Goal: Browse casually

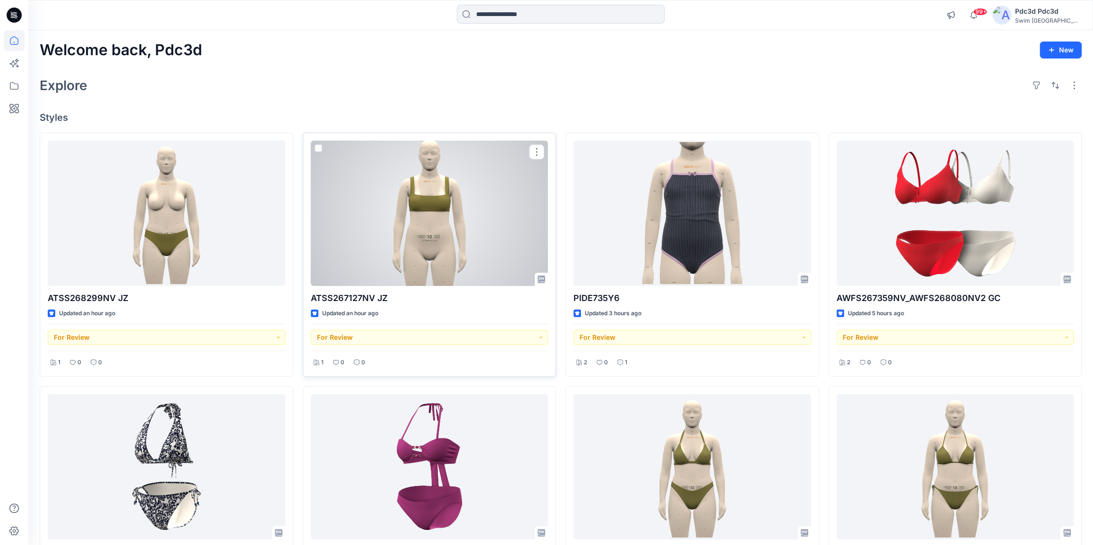
click at [422, 205] on div at bounding box center [430, 213] width 238 height 145
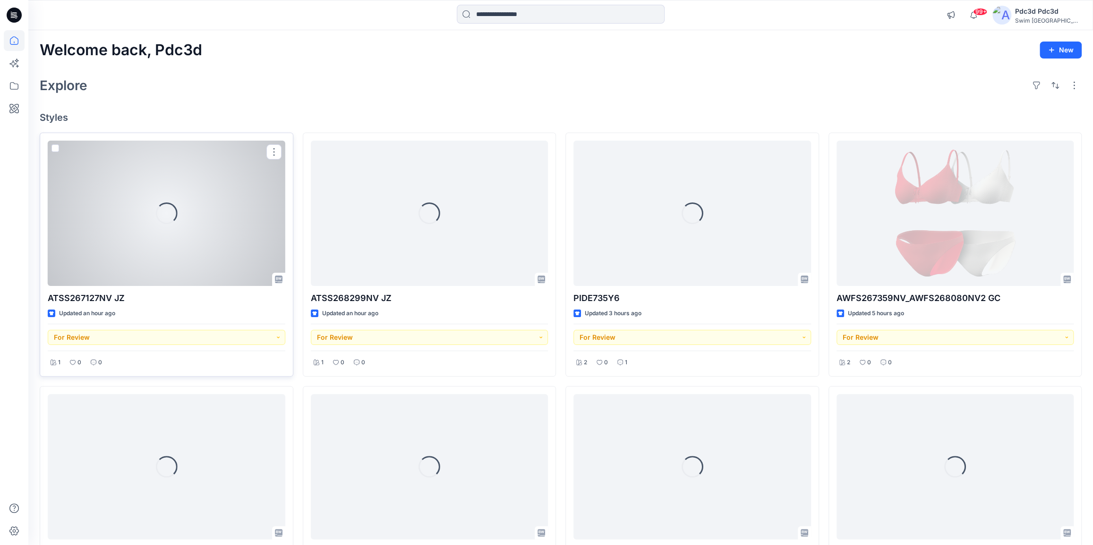
click at [156, 209] on div "Loading..." at bounding box center [166, 213] width 30 height 30
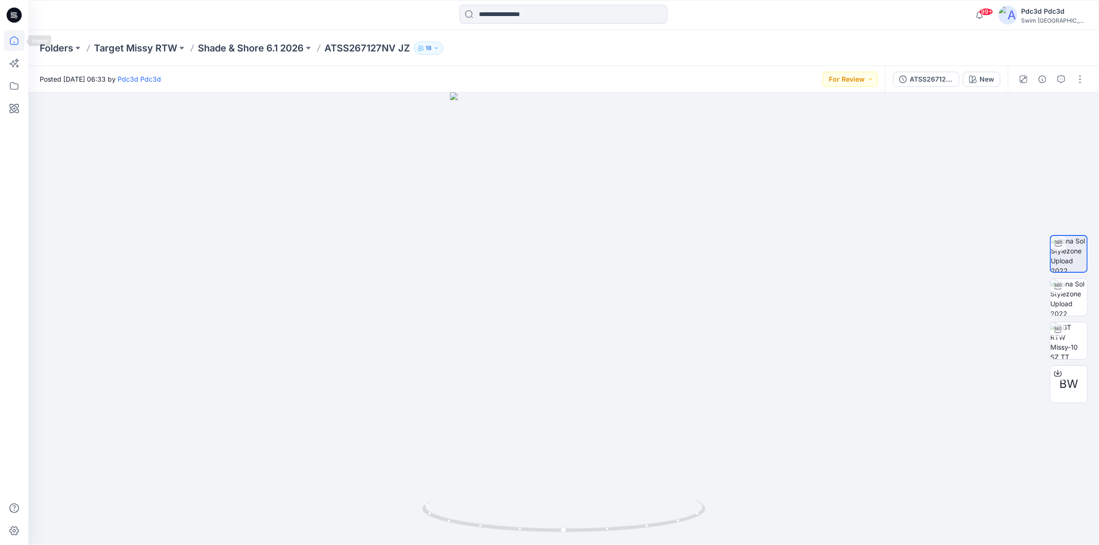
click at [17, 42] on icon at bounding box center [14, 40] width 21 height 21
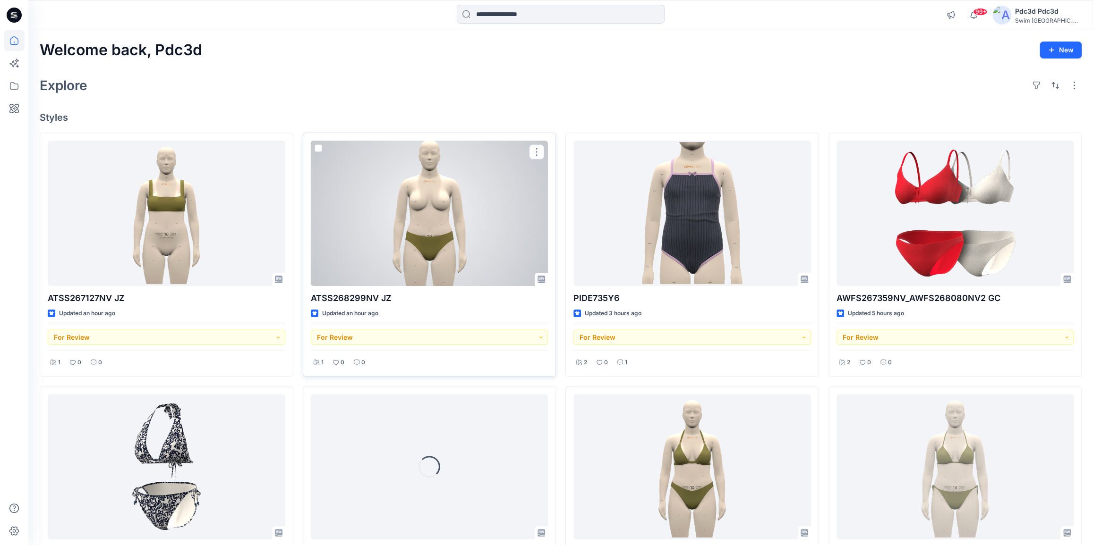
click at [493, 187] on div at bounding box center [430, 213] width 238 height 145
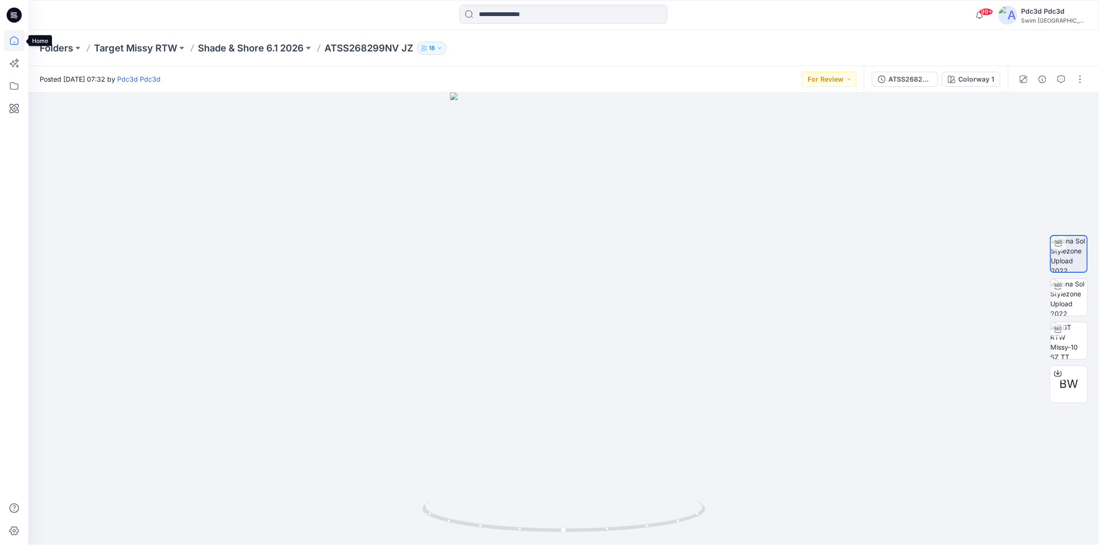
click at [16, 43] on icon at bounding box center [14, 40] width 21 height 21
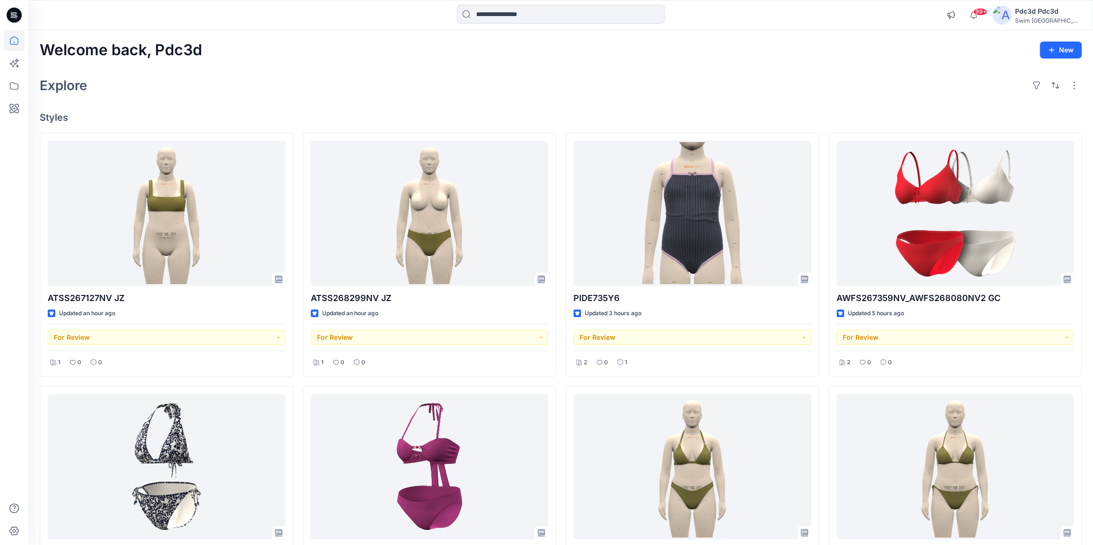
click at [458, 96] on div "Explore" at bounding box center [561, 85] width 1042 height 23
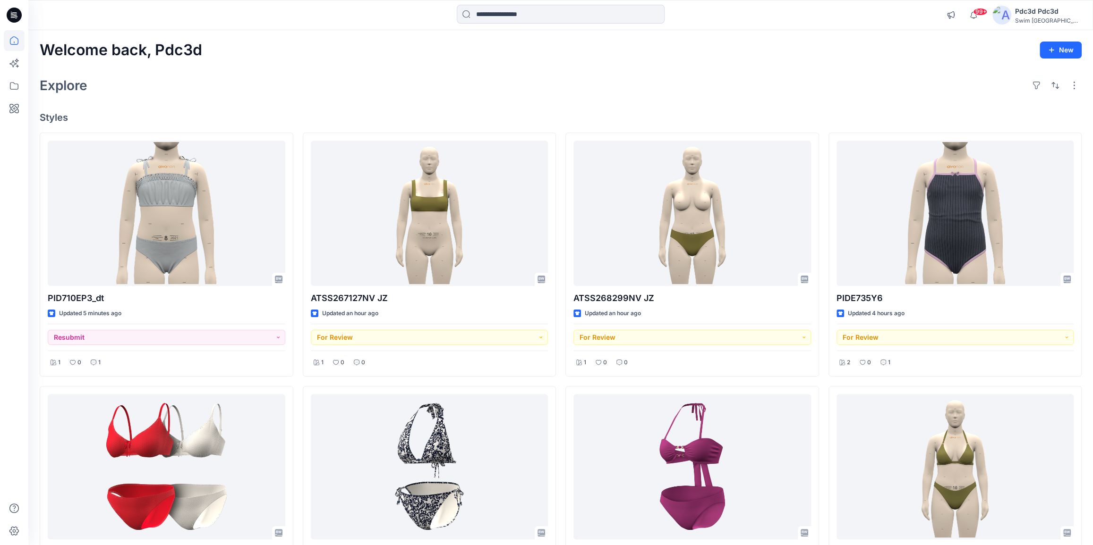
click at [417, 76] on div "Explore" at bounding box center [561, 85] width 1042 height 23
click at [402, 94] on div "Explore" at bounding box center [561, 85] width 1042 height 23
